Goal: Task Accomplishment & Management: Manage account settings

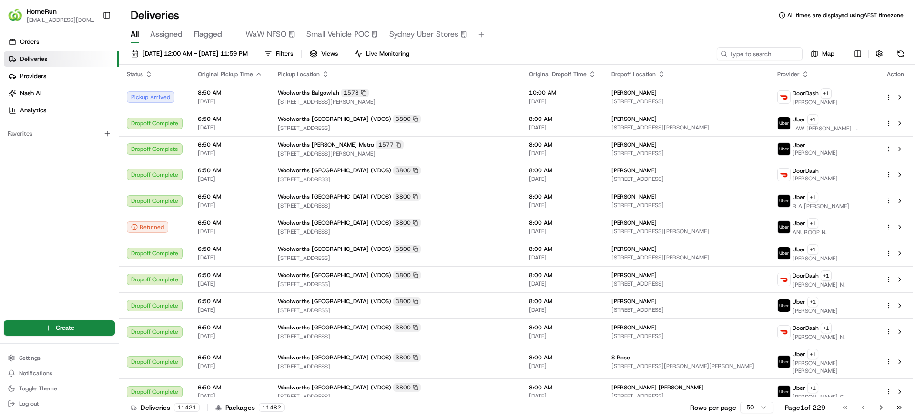
click at [206, 30] on span "Flagged" at bounding box center [208, 34] width 28 height 11
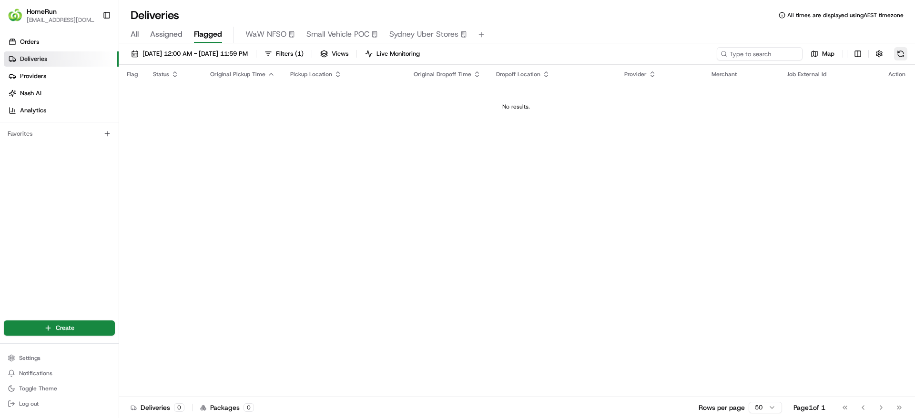
click at [900, 49] on button at bounding box center [900, 53] width 13 height 13
click at [900, 46] on div "22/08/2025 12:00 AM - 22/08/2025 11:59 PM Filters ( 1 ) Views Live Monitoring M…" at bounding box center [517, 231] width 796 height 377
click at [898, 49] on button at bounding box center [900, 53] width 13 height 13
click at [905, 51] on button at bounding box center [900, 53] width 13 height 13
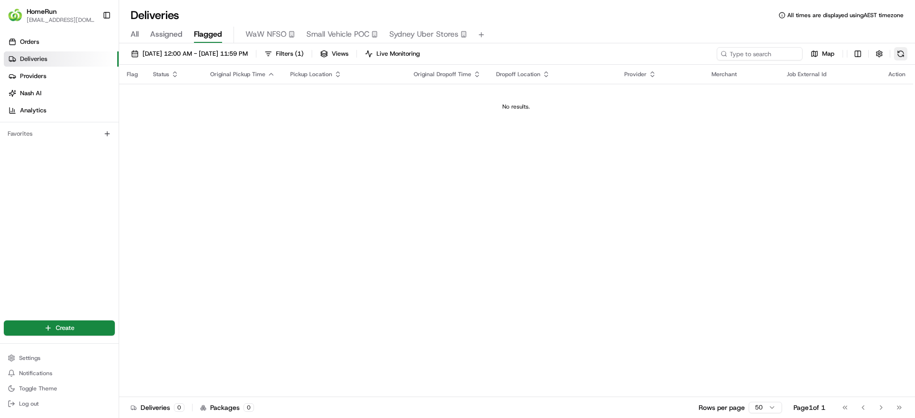
click at [905, 51] on button at bounding box center [900, 53] width 13 height 13
click at [895, 53] on button at bounding box center [900, 53] width 13 height 13
click at [894, 52] on button at bounding box center [900, 53] width 13 height 13
click at [904, 49] on button at bounding box center [900, 53] width 13 height 13
click at [896, 54] on button at bounding box center [900, 53] width 13 height 13
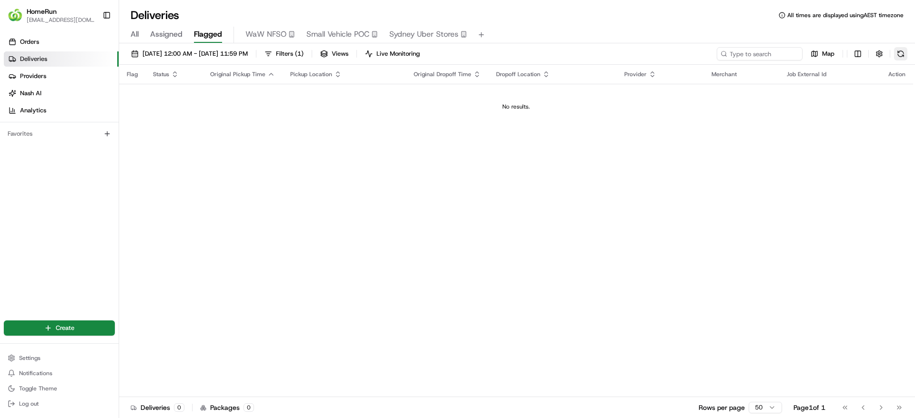
click at [905, 54] on button at bounding box center [900, 53] width 13 height 13
click at [902, 47] on button at bounding box center [900, 53] width 13 height 13
click at [898, 49] on button at bounding box center [900, 53] width 13 height 13
click at [903, 52] on button at bounding box center [900, 53] width 13 height 13
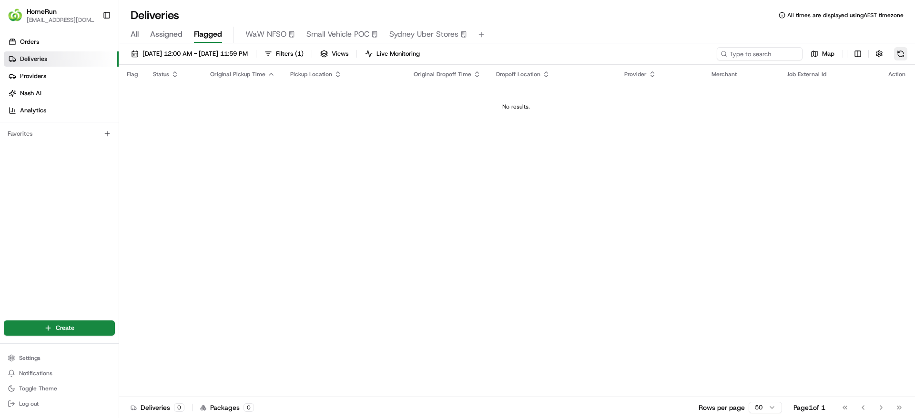
click at [906, 48] on button at bounding box center [900, 53] width 13 height 13
click at [908, 51] on div "22/08/2025 12:00 AM - 22/08/2025 11:59 PM Filters ( 1 ) Views Live Monitoring M…" at bounding box center [517, 56] width 796 height 18
click at [909, 47] on div "22/08/2025 12:00 AM - 22/08/2025 11:59 PM Filters ( 1 ) Views Live Monitoring M…" at bounding box center [517, 56] width 796 height 18
click at [901, 51] on button at bounding box center [900, 53] width 13 height 13
click at [898, 59] on button at bounding box center [900, 53] width 13 height 13
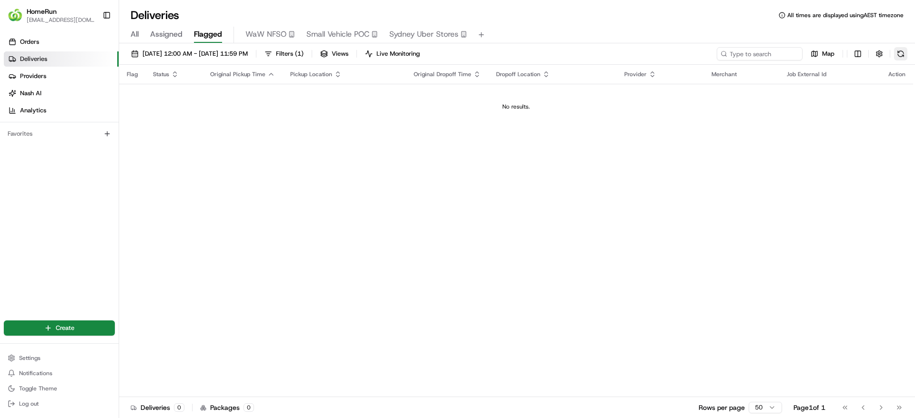
click at [898, 59] on button at bounding box center [900, 53] width 13 height 13
click at [914, 52] on div "22/08/2025 12:00 AM - 22/08/2025 11:59 PM Filters ( 1 ) Views Live Monitoring M…" at bounding box center [517, 56] width 796 height 18
click at [909, 51] on div "22/08/2025 12:00 AM - 22/08/2025 11:59 PM Filters ( 1 ) Views Live Monitoring M…" at bounding box center [517, 56] width 796 height 18
click at [900, 53] on button at bounding box center [900, 53] width 13 height 13
click at [895, 57] on button at bounding box center [900, 53] width 13 height 13
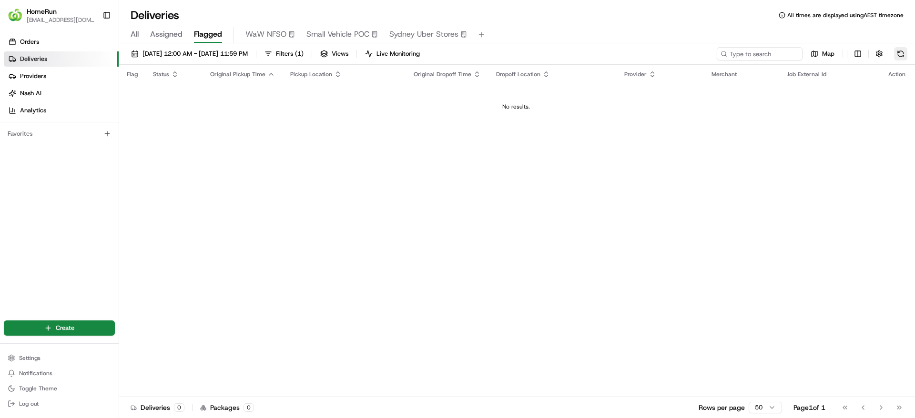
click at [901, 56] on button at bounding box center [900, 53] width 13 height 13
click at [901, 47] on button at bounding box center [900, 53] width 13 height 13
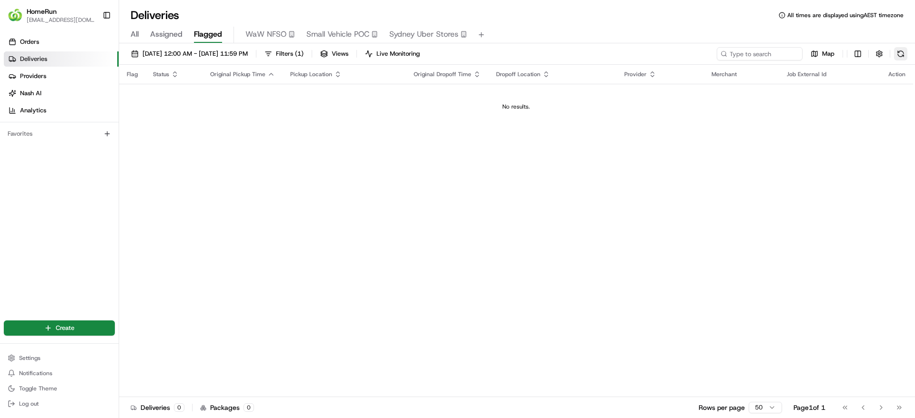
click at [901, 51] on button at bounding box center [900, 53] width 13 height 13
click at [899, 46] on div "22/08/2025 12:00 AM - 22/08/2025 11:59 PM Filters ( 1 ) Views Live Monitoring M…" at bounding box center [517, 231] width 796 height 377
click at [897, 52] on button at bounding box center [900, 53] width 13 height 13
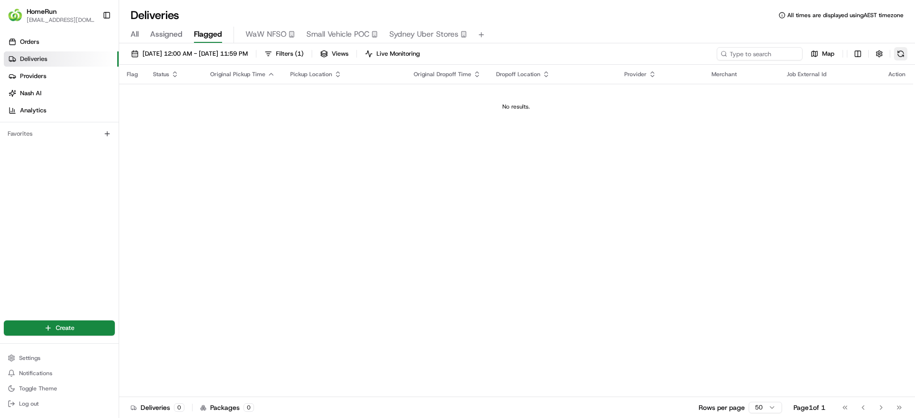
click at [897, 52] on button at bounding box center [900, 53] width 13 height 13
click at [897, 57] on button at bounding box center [900, 53] width 13 height 13
click at [899, 57] on button at bounding box center [900, 53] width 13 height 13
click at [894, 52] on button at bounding box center [900, 53] width 13 height 13
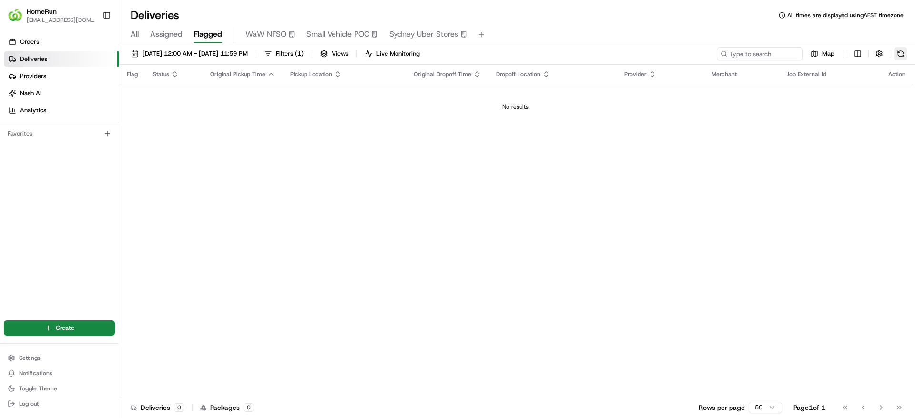
click at [900, 57] on button at bounding box center [900, 53] width 13 height 13
click at [900, 53] on button at bounding box center [900, 53] width 13 height 13
click at [894, 53] on button at bounding box center [900, 53] width 13 height 13
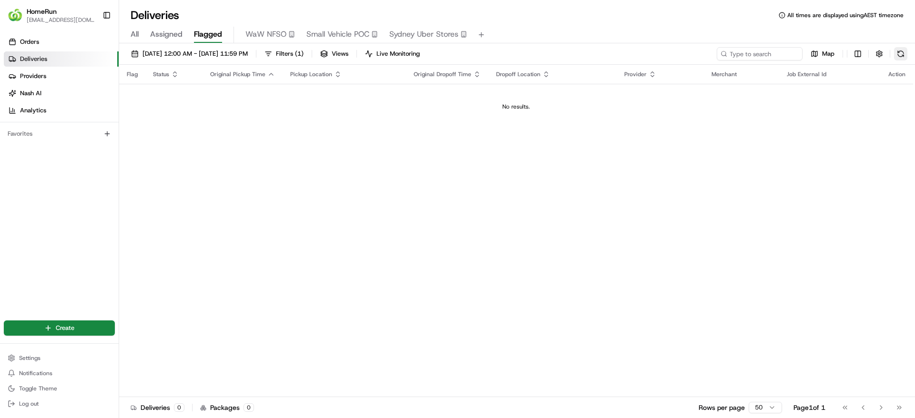
click at [902, 52] on button at bounding box center [900, 53] width 13 height 13
click at [40, 405] on button "Log out" at bounding box center [59, 403] width 111 height 13
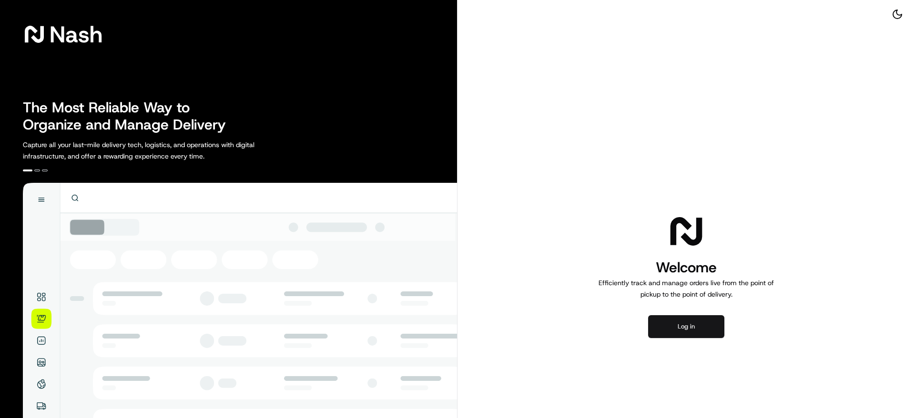
click at [662, 321] on button "Log in" at bounding box center [686, 326] width 76 height 23
